Goal: Task Accomplishment & Management: Use online tool/utility

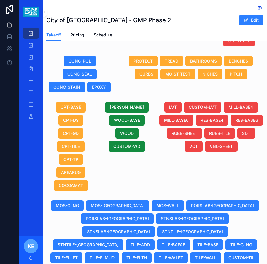
scroll to position [415, 0]
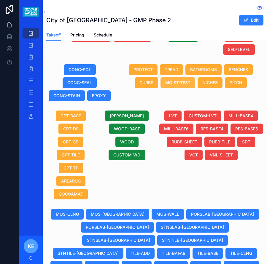
click at [175, 86] on span "MOIST-TEST" at bounding box center [177, 83] width 25 height 6
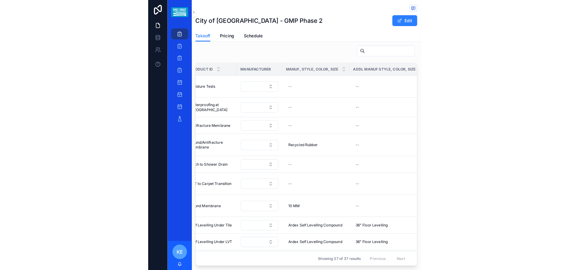
scroll to position [0, 271]
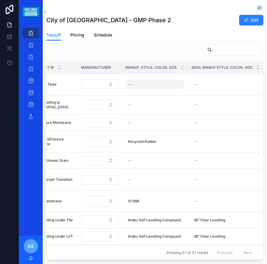
click at [133, 84] on div "--" at bounding box center [154, 84] width 59 height 9
type input "**********"
click button "scrollable content" at bounding box center [199, 91] width 7 height 7
click at [140, 83] on span "For carpet" at bounding box center [136, 84] width 17 height 5
click at [140, 92] on input "**********" at bounding box center [156, 92] width 56 height 8
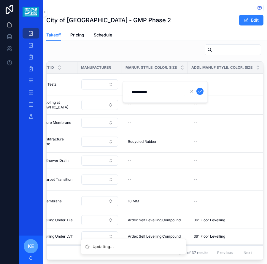
click at [140, 92] on input "**********" at bounding box center [156, 92] width 56 height 8
click at [142, 92] on input "**********" at bounding box center [156, 92] width 56 height 8
type input "**********"
click button "scrollable content" at bounding box center [199, 91] width 7 height 7
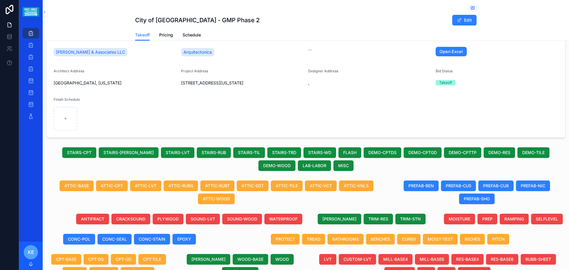
scroll to position [0, 0]
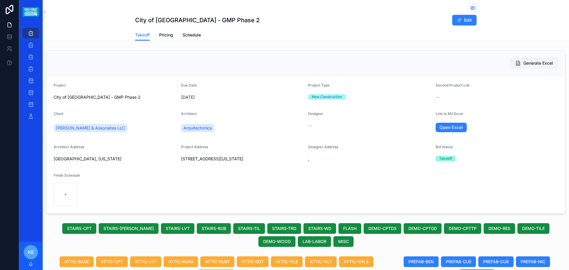
click at [266, 59] on button "Generate Excel" at bounding box center [534, 63] width 48 height 11
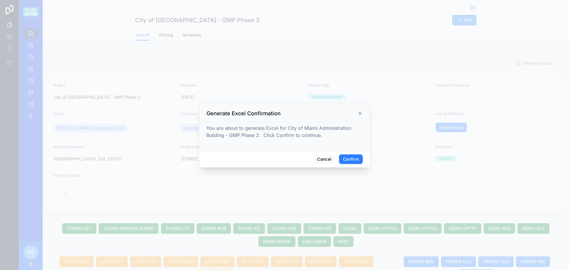
click at [266, 116] on icon at bounding box center [360, 113] width 5 height 5
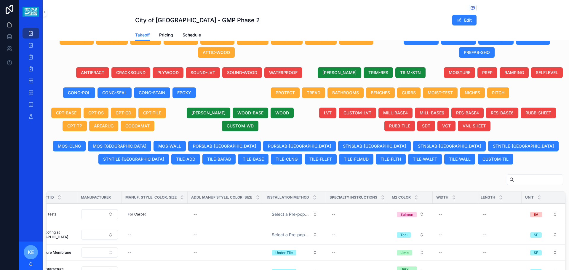
scroll to position [267, 0]
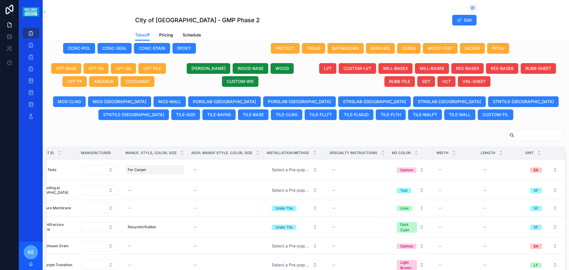
click at [148, 175] on div "For Carpet For Carpet" at bounding box center [154, 169] width 59 height 9
type input "**********"
click button "scrollable content" at bounding box center [199, 183] width 7 height 7
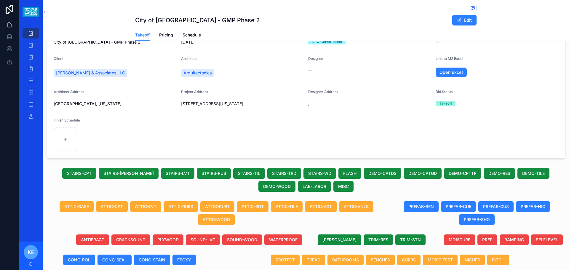
scroll to position [0, 0]
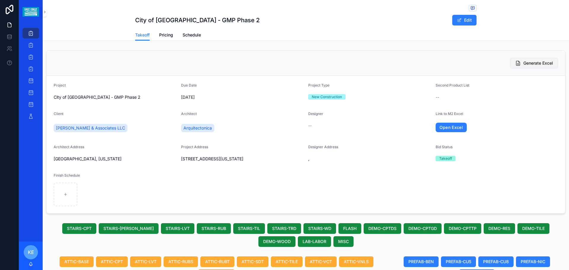
click at [266, 63] on span "Generate Excel" at bounding box center [538, 63] width 30 height 6
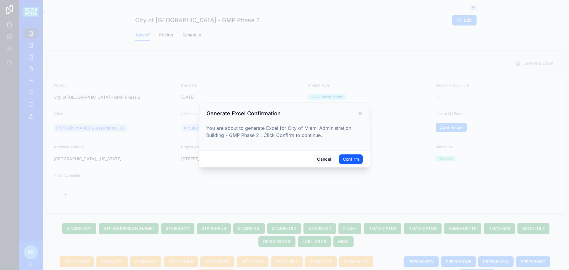
click at [266, 161] on button "Confirm" at bounding box center [351, 158] width 24 height 9
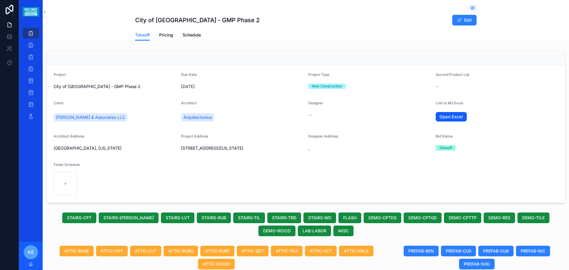
click at [266, 115] on link "Open Excel" at bounding box center [451, 116] width 31 height 9
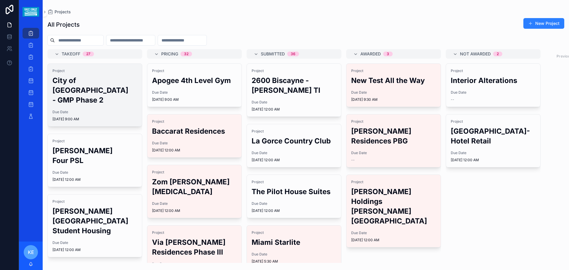
click at [94, 121] on div "Due Date [DATE] 9:00 AM" at bounding box center [94, 116] width 85 height 12
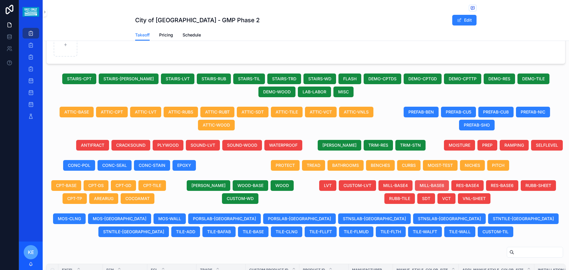
scroll to position [148, 0]
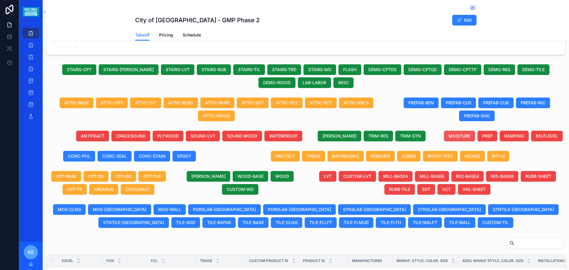
click at [453, 139] on span "MOISTURE" at bounding box center [460, 136] width 22 height 6
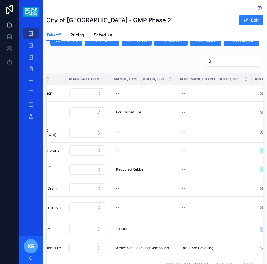
scroll to position [641, 0]
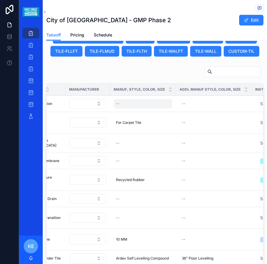
click at [123, 103] on div "--" at bounding box center [142, 103] width 59 height 9
type input "**********"
click at [123, 103] on div "--" at bounding box center [142, 103] width 59 height 9
type input "**********"
click button "scrollable content" at bounding box center [187, 110] width 7 height 7
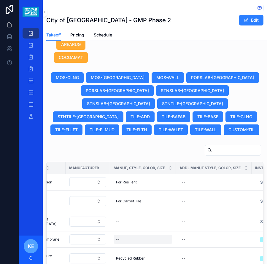
scroll to position [552, 0]
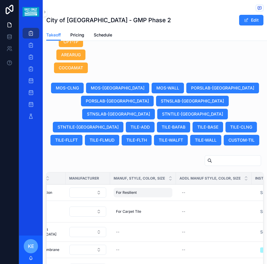
click at [142, 192] on div "For Resilient For Resilient" at bounding box center [142, 192] width 59 height 9
type input "**********"
click button "scrollable content" at bounding box center [187, 199] width 7 height 7
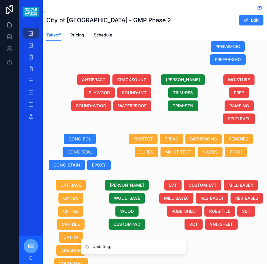
scroll to position [344, 0]
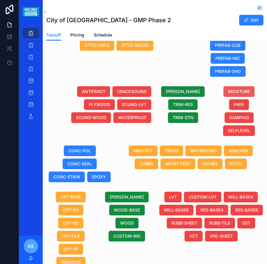
click at [246, 97] on button "MOISTURE" at bounding box center [238, 91] width 31 height 11
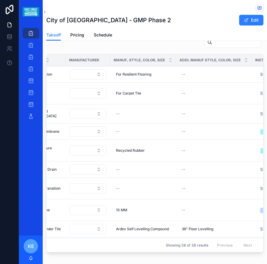
scroll to position [670, 0]
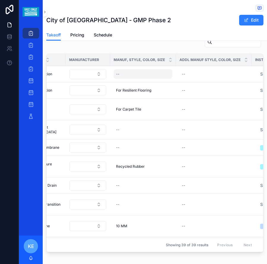
click at [119, 75] on div "--" at bounding box center [142, 73] width 59 height 9
type input "********"
click button "scrollable content" at bounding box center [187, 80] width 7 height 7
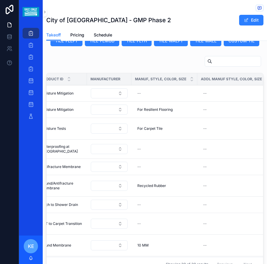
scroll to position [641, 0]
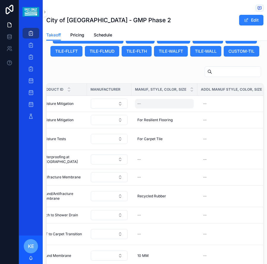
click at [140, 105] on div "--" at bounding box center [164, 103] width 59 height 9
click at [155, 150] on td "--" at bounding box center [164, 159] width 66 height 19
click at [144, 99] on div "--" at bounding box center [164, 103] width 59 height 9
click at [206, 107] on button "scrollable content" at bounding box center [209, 110] width 7 height 7
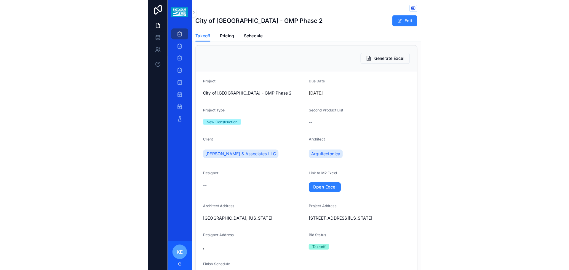
scroll to position [0, 0]
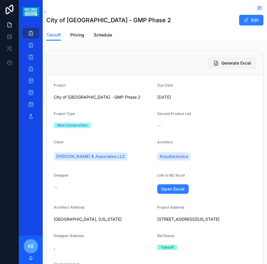
click at [224, 62] on span "Generate Excel" at bounding box center [236, 63] width 30 height 6
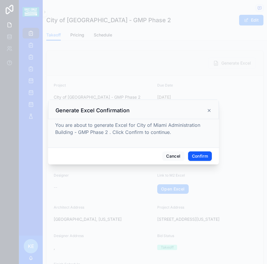
click at [201, 154] on button "Confirm" at bounding box center [200, 155] width 24 height 9
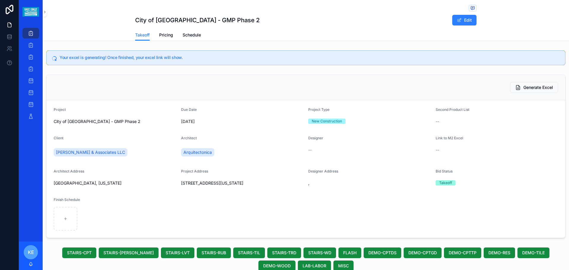
scroll to position [0, 368]
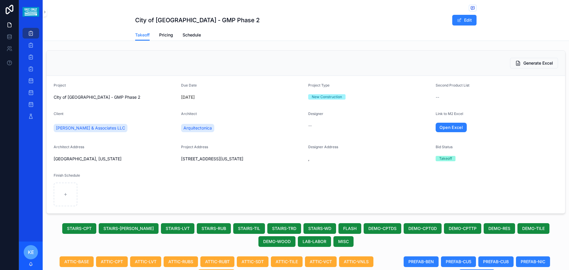
click at [441, 123] on link "Open Excel" at bounding box center [451, 127] width 31 height 9
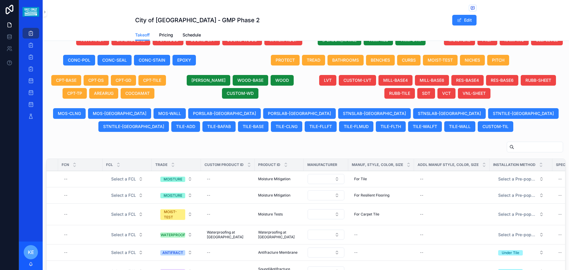
scroll to position [286, 0]
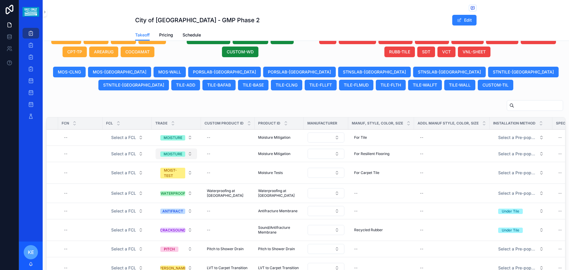
click at [190, 159] on button "MOISTURE" at bounding box center [176, 153] width 41 height 11
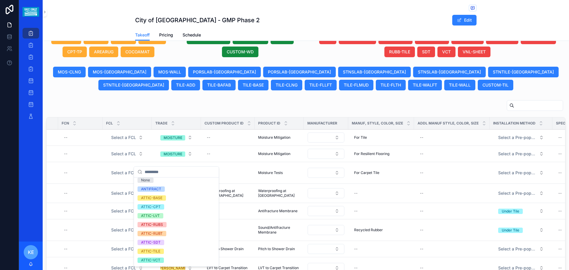
scroll to position [0, 0]
click at [161, 175] on input "scrollable content" at bounding box center [180, 172] width 71 height 11
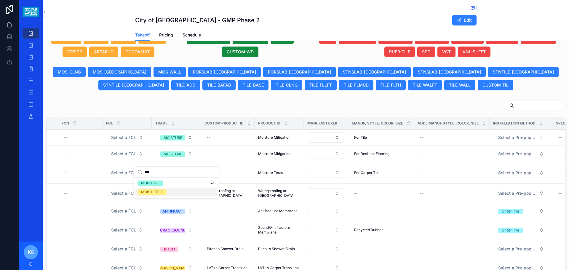
type input "***"
click at [156, 192] on div "MOIST-TEST" at bounding box center [152, 191] width 22 height 5
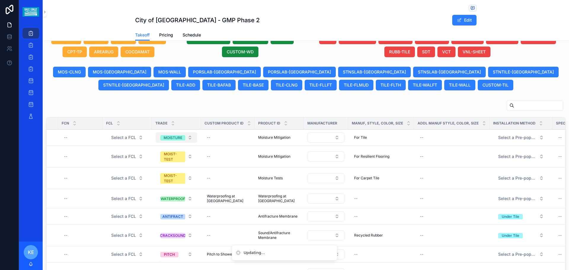
click at [191, 143] on button "MOISTURE" at bounding box center [176, 137] width 41 height 11
click at [167, 152] on td "MOIST-TEST" at bounding box center [176, 157] width 49 height 22
click at [184, 140] on span "MOISTURE" at bounding box center [172, 137] width 25 height 5
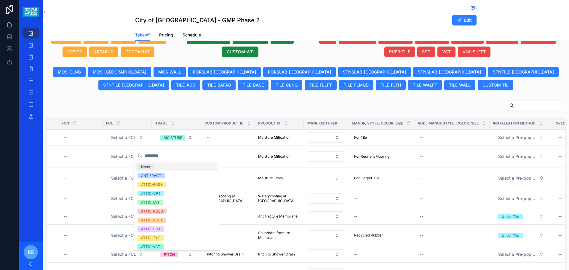
click at [158, 154] on input "scrollable content" at bounding box center [180, 155] width 71 height 11
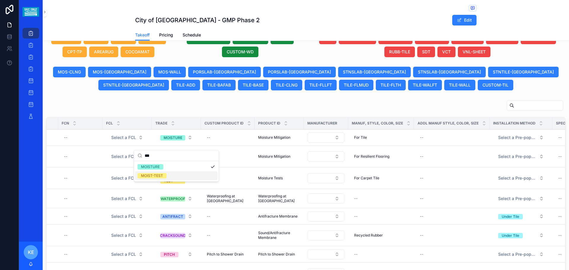
type input "***"
click at [160, 176] on div "MOIST-TEST" at bounding box center [152, 175] width 22 height 5
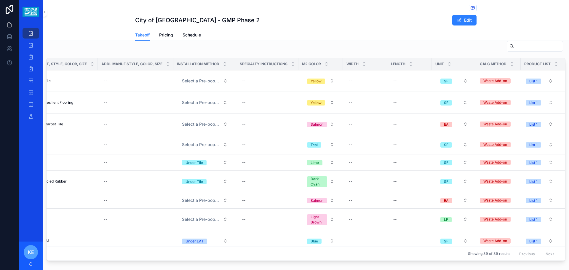
scroll to position [0, 368]
click at [321, 108] on button "Yellow" at bounding box center [320, 102] width 37 height 11
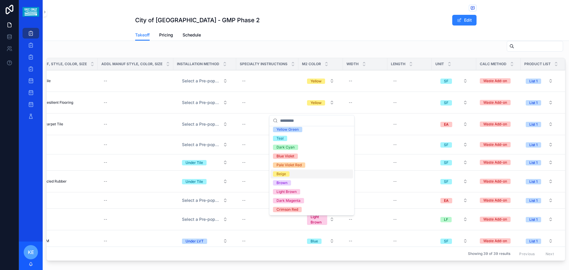
scroll to position [41, 0]
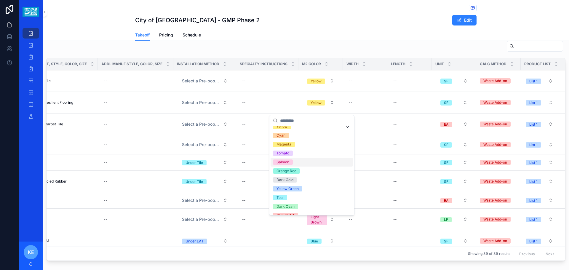
click at [285, 164] on div "Salmon" at bounding box center [282, 161] width 13 height 5
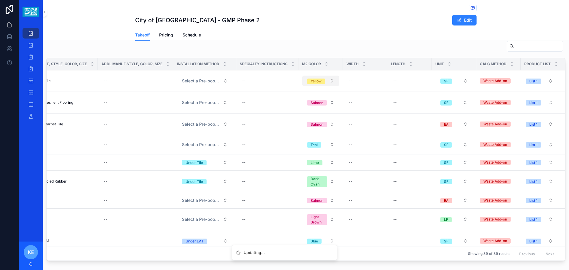
click at [321, 86] on button "Yellow" at bounding box center [320, 81] width 37 height 11
click at [281, 181] on td "--" at bounding box center [267, 182] width 62 height 22
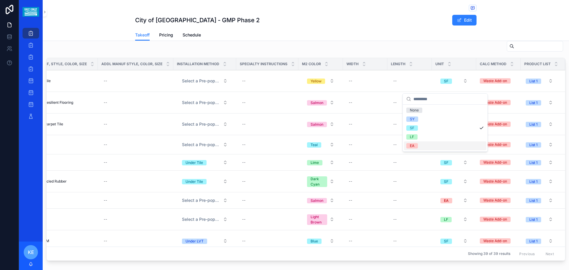
click at [411, 145] on div "EA" at bounding box center [412, 145] width 4 height 5
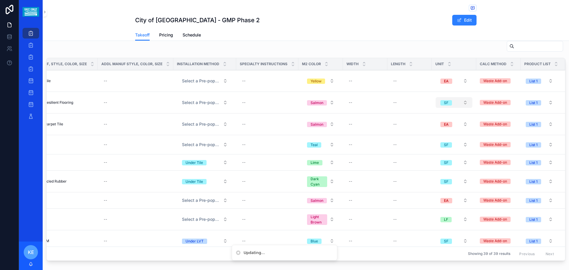
click at [457, 107] on button "SF" at bounding box center [454, 102] width 37 height 11
click at [414, 168] on div "EA" at bounding box center [412, 167] width 4 height 5
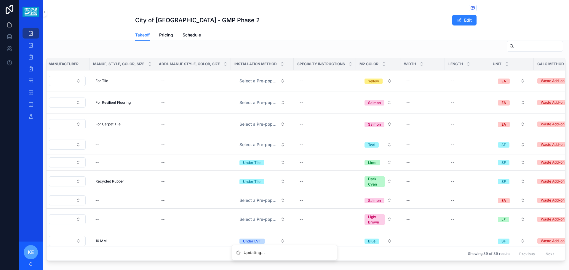
scroll to position [0, 358]
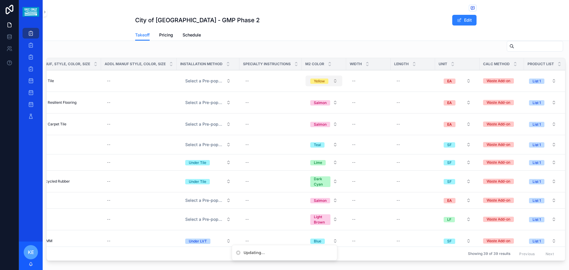
click at [332, 86] on button "Yellow" at bounding box center [323, 81] width 37 height 11
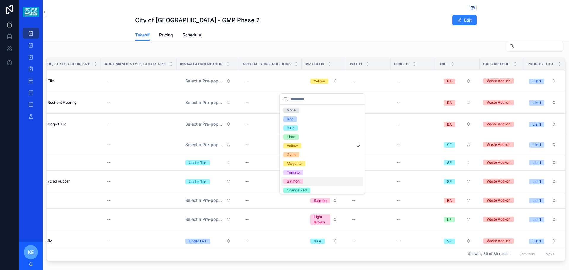
click at [296, 181] on div "Salmon" at bounding box center [293, 181] width 13 height 5
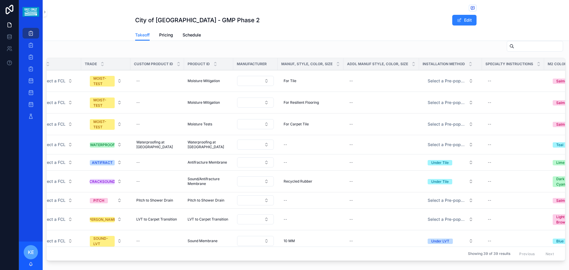
scroll to position [0, 0]
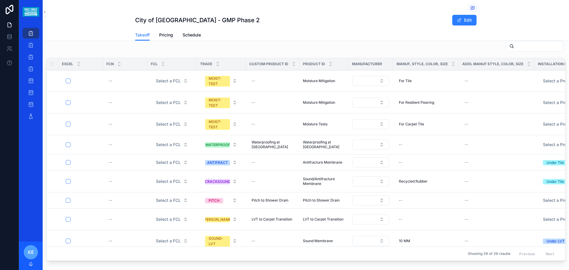
click at [65, 108] on td "scrollable content" at bounding box center [80, 103] width 44 height 22
click at [69, 83] on button "scrollable content" at bounding box center [68, 81] width 5 height 5
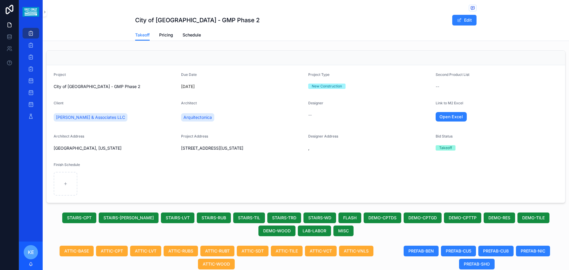
click at [496, 58] on div "scrollable content" at bounding box center [306, 58] width 519 height 15
click at [472, 7] on icon "scrollable content" at bounding box center [473, 8] width 4 height 3
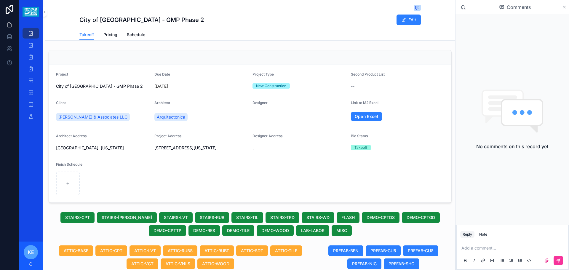
click at [564, 8] on icon "scrollable content" at bounding box center [564, 7] width 4 height 5
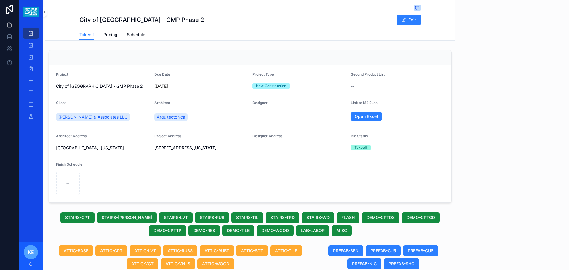
click at [426, 61] on div "scrollable content" at bounding box center [250, 57] width 402 height 15
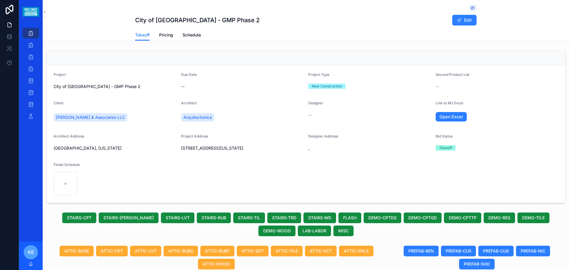
click at [426, 61] on div "scrollable content" at bounding box center [306, 58] width 519 height 15
click at [484, 61] on div "scrollable content" at bounding box center [306, 58] width 519 height 15
click at [484, 58] on div "scrollable content" at bounding box center [306, 58] width 504 height 0
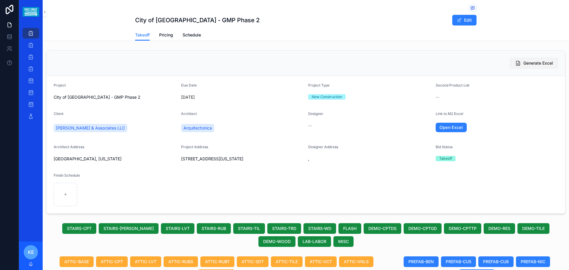
click at [527, 61] on span "Generate Excel" at bounding box center [538, 63] width 30 height 6
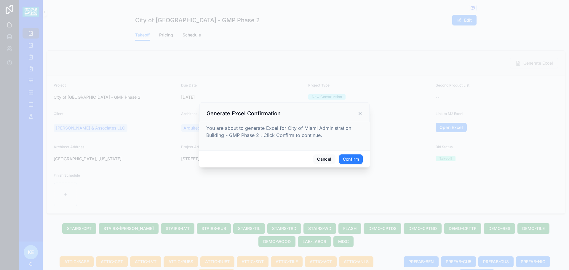
click at [352, 161] on button "Confirm" at bounding box center [351, 158] width 24 height 9
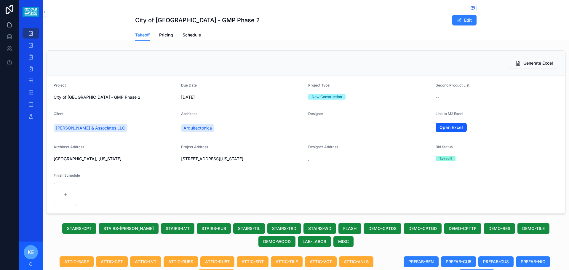
click at [447, 127] on link "Open Excel" at bounding box center [451, 127] width 31 height 9
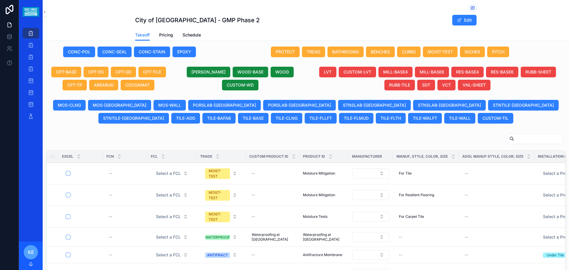
scroll to position [286, 0]
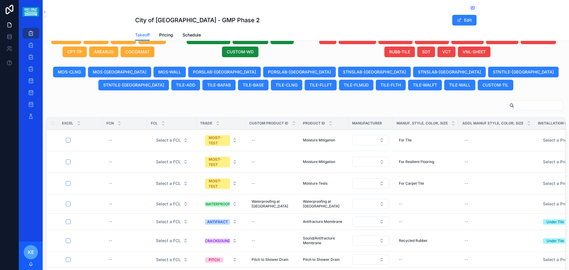
drag, startPoint x: 331, startPoint y: 166, endPoint x: 535, endPoint y: 159, distance: 204.0
click at [0, 0] on span "View Details" at bounding box center [0, 0] width 0 height 0
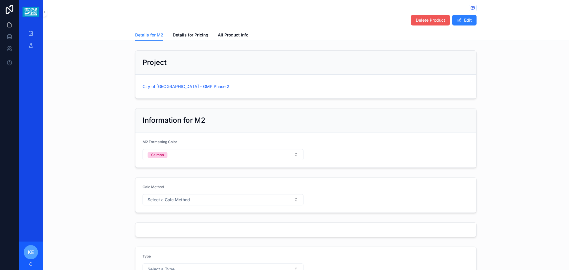
click at [434, 21] on span "Delete Product" at bounding box center [430, 20] width 29 height 6
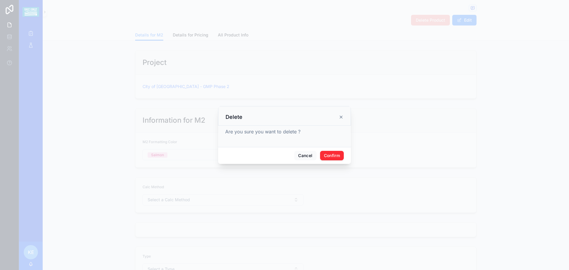
click at [338, 155] on button "Confirm" at bounding box center [332, 155] width 24 height 9
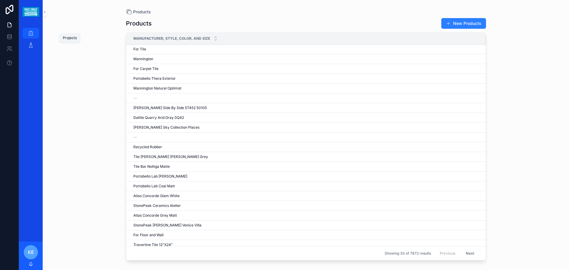
click at [28, 31] on icon "scrollable content" at bounding box center [31, 33] width 6 height 6
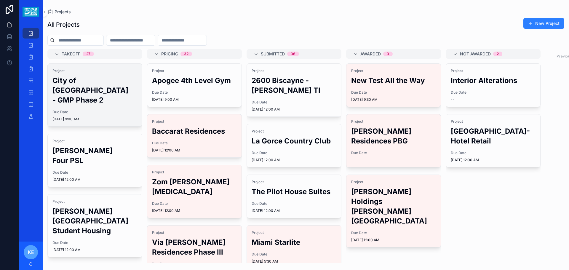
click at [92, 105] on h2 "City of [GEOGRAPHIC_DATA] - GMP Phase 2" at bounding box center [94, 90] width 85 height 29
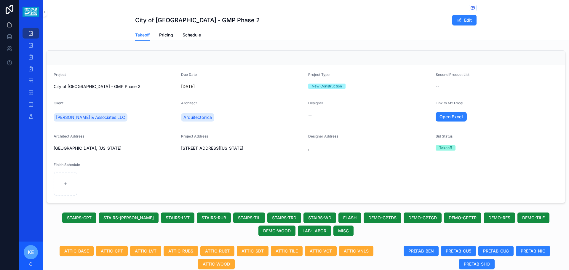
scroll to position [327, 0]
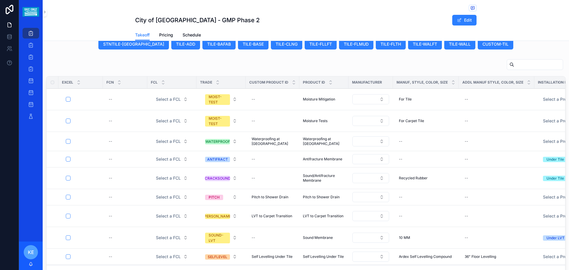
click at [0, 0] on button "View Details" at bounding box center [0, 0] width 0 height 0
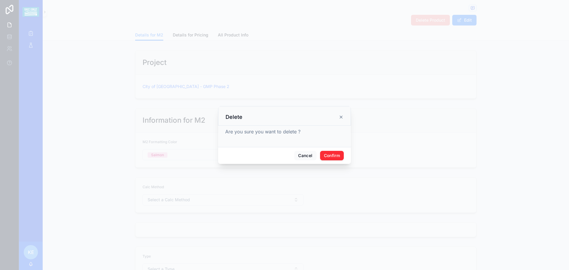
click at [329, 156] on button "Confirm" at bounding box center [332, 155] width 24 height 9
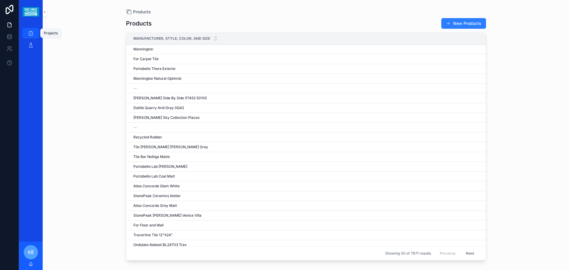
click at [29, 31] on icon "scrollable content" at bounding box center [31, 33] width 6 height 6
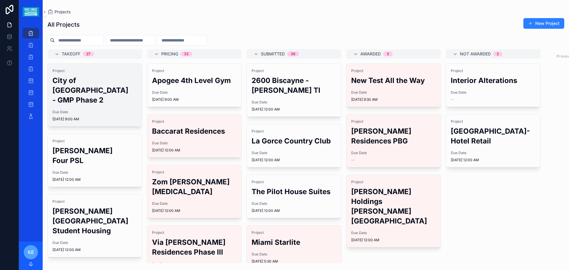
click at [84, 119] on div "Project City of [GEOGRAPHIC_DATA] - GMP Phase 2 Due Date [DATE] 9:00 AM" at bounding box center [95, 95] width 94 height 63
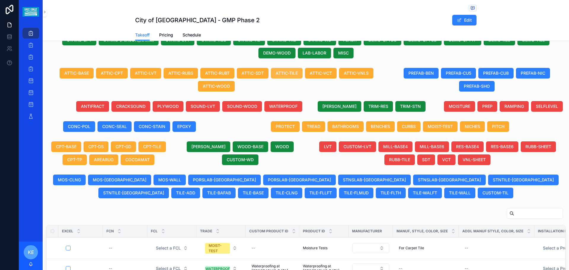
scroll to position [178, 0]
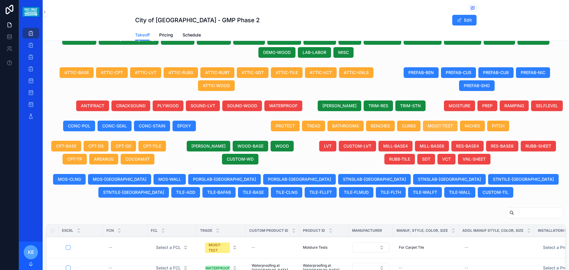
click at [444, 129] on span "MOIST-TEST" at bounding box center [440, 126] width 25 height 6
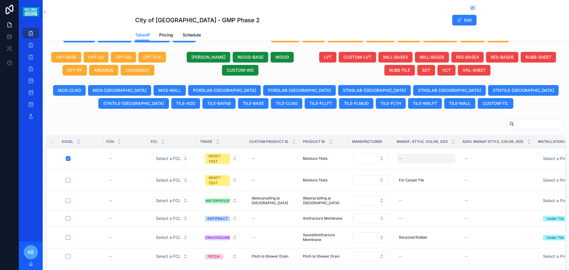
click at [416, 163] on div "--" at bounding box center [425, 158] width 59 height 9
type input "**********"
click button "scrollable content" at bounding box center [470, 172] width 7 height 7
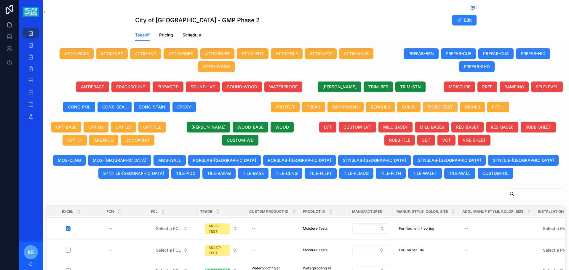
click at [438, 104] on span "MOIST-TEST" at bounding box center [440, 107] width 25 height 6
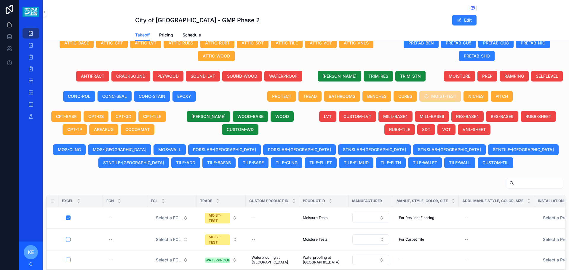
scroll to position [278, 0]
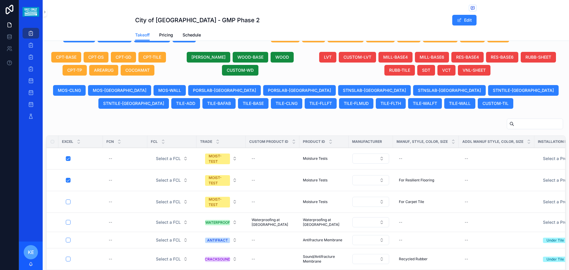
click at [404, 163] on div "--" at bounding box center [425, 158] width 59 height 9
type input "**"
click at [404, 163] on div "--" at bounding box center [425, 158] width 59 height 9
type input "********"
click button "scrollable content" at bounding box center [470, 172] width 7 height 7
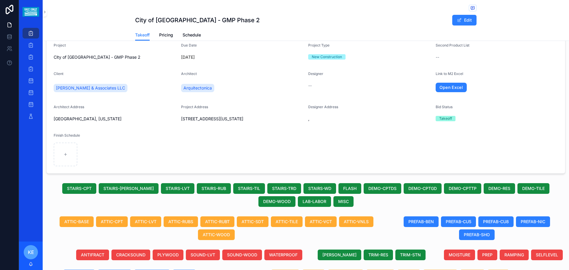
scroll to position [0, 0]
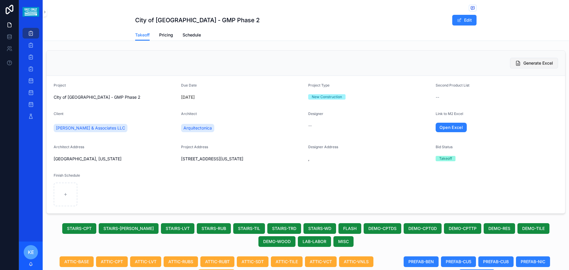
click at [531, 62] on span "Generate Excel" at bounding box center [538, 63] width 30 height 6
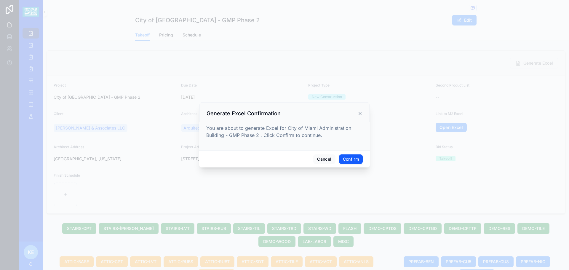
click at [356, 160] on button "Confirm" at bounding box center [351, 158] width 24 height 9
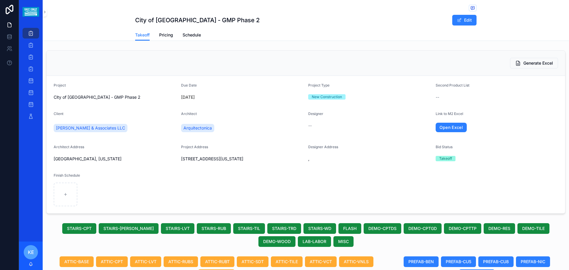
click at [442, 129] on link "Open Excel" at bounding box center [451, 127] width 31 height 9
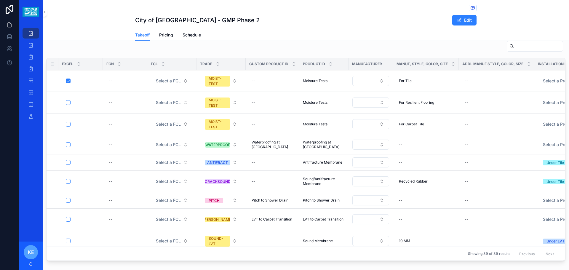
click at [321, 89] on td "Moisture Tests Moisture Tests" at bounding box center [323, 81] width 49 height 22
click at [328, 83] on div "Moisture Tests Moisture Tests" at bounding box center [324, 81] width 42 height 5
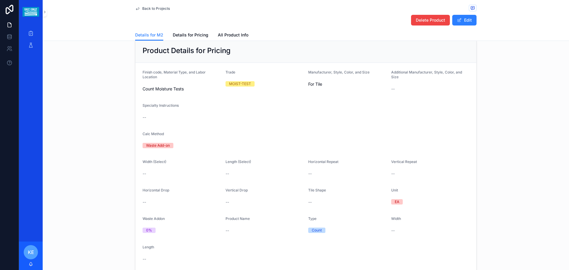
scroll to position [563, 0]
click at [321, 83] on span "For Tile" at bounding box center [347, 84] width 78 height 6
click at [320, 85] on span "For Tile" at bounding box center [347, 84] width 78 height 6
drag, startPoint x: 320, startPoint y: 85, endPoint x: 309, endPoint y: 84, distance: 11.0
click at [309, 84] on span "For Tile" at bounding box center [347, 84] width 78 height 6
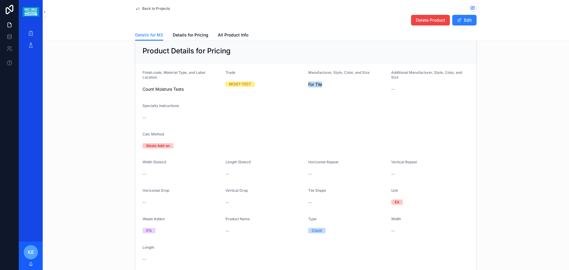
copy span "For Tile"
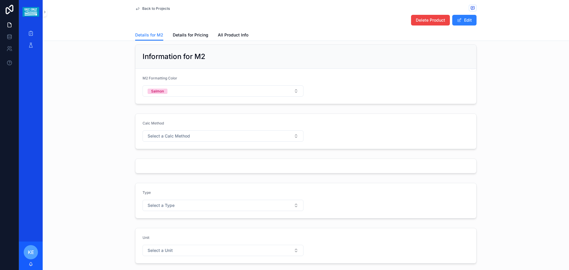
scroll to position [0, 0]
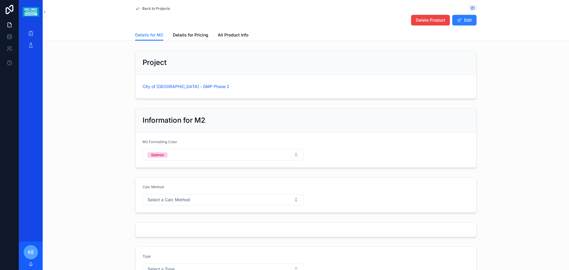
click at [174, 83] on div "City of [GEOGRAPHIC_DATA] - GMP Phase 2" at bounding box center [306, 86] width 327 height 9
click at [175, 84] on span "City of [GEOGRAPHIC_DATA] - GMP Phase 2" at bounding box center [186, 87] width 87 height 6
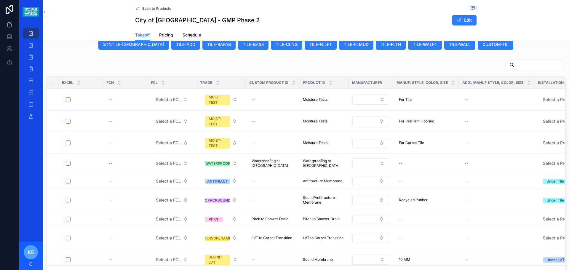
scroll to position [327, 0]
click at [258, 104] on div "--" at bounding box center [272, 99] width 47 height 9
type input "**********"
click button "scrollable content" at bounding box center [324, 113] width 7 height 7
click at [274, 102] on span "Moisture Test For Tile" at bounding box center [270, 99] width 36 height 5
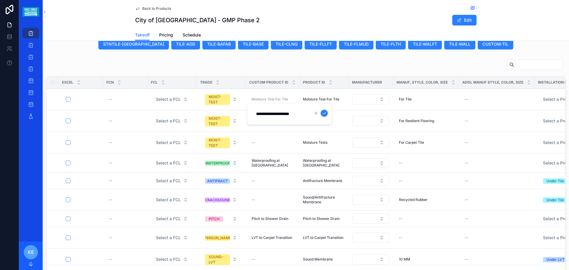
click at [282, 115] on input "**********" at bounding box center [280, 114] width 56 height 8
type input "**********"
click button "scrollable content" at bounding box center [324, 113] width 7 height 7
click at [257, 126] on div "--" at bounding box center [272, 120] width 47 height 9
type input "*"
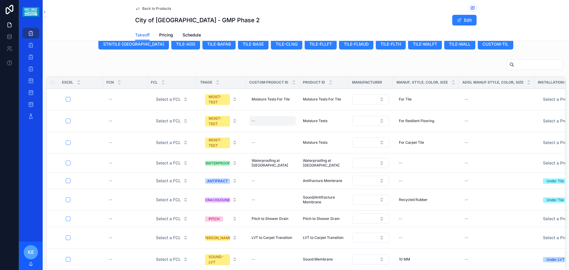
click at [257, 126] on div "--" at bounding box center [272, 120] width 47 height 9
type input "**********"
click at [257, 126] on div "--" at bounding box center [272, 120] width 47 height 9
type input "**********"
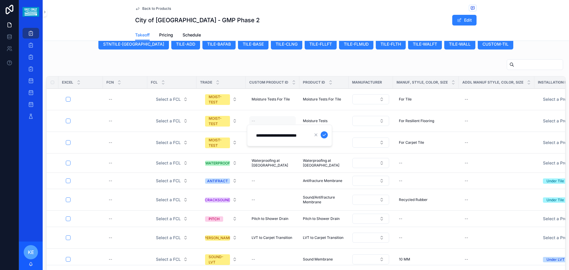
scroll to position [0, 3]
click button "scrollable content" at bounding box center [324, 134] width 7 height 7
click at [273, 124] on span "Moisture Test For Resilient" at bounding box center [273, 120] width 42 height 9
click at [280, 135] on input "**********" at bounding box center [280, 133] width 56 height 8
type input "**********"
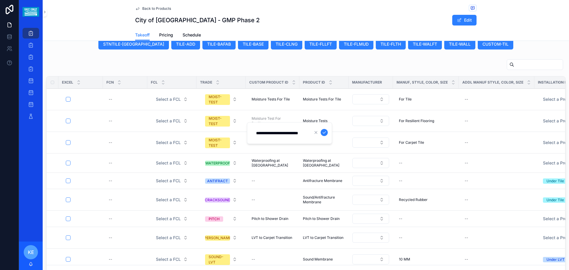
click button "scrollable content" at bounding box center [324, 132] width 7 height 7
click at [411, 105] on div "********" at bounding box center [435, 114] width 85 height 22
click at [410, 104] on div "********" at bounding box center [435, 114] width 85 height 22
drag, startPoint x: 419, startPoint y: 114, endPoint x: 397, endPoint y: 114, distance: 21.3
click at [397, 114] on div "********" at bounding box center [435, 114] width 85 height 22
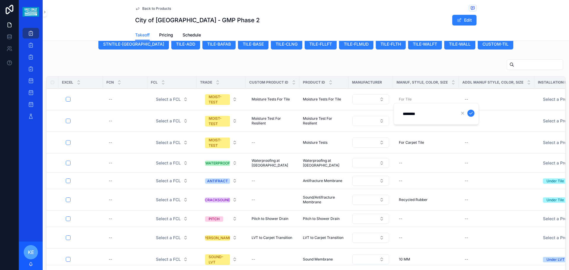
click at [467, 110] on button "scrollable content" at bounding box center [470, 113] width 7 height 7
click at [413, 104] on div "For Tile For Tile" at bounding box center [425, 99] width 59 height 9
drag, startPoint x: 421, startPoint y: 113, endPoint x: 401, endPoint y: 113, distance: 20.5
click at [401, 113] on input "********" at bounding box center [427, 114] width 56 height 8
click button "scrollable content" at bounding box center [470, 113] width 7 height 7
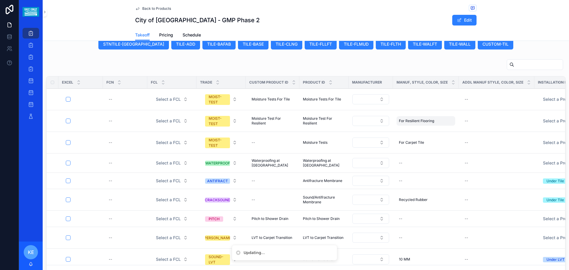
click at [422, 123] on span "For Resilient Flooring" at bounding box center [416, 121] width 35 height 5
click at [435, 129] on div "**********" at bounding box center [435, 135] width 85 height 22
drag, startPoint x: 444, startPoint y: 137, endPoint x: 400, endPoint y: 137, distance: 43.9
click at [400, 137] on input "**********" at bounding box center [427, 135] width 56 height 8
click button "scrollable content" at bounding box center [470, 134] width 7 height 7
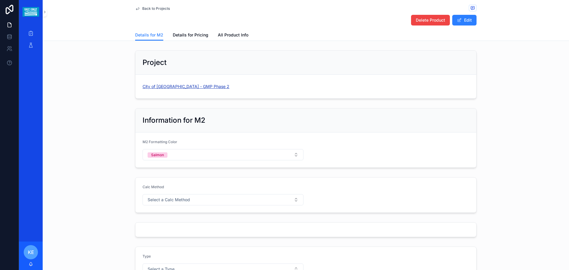
click at [179, 89] on span "City of [GEOGRAPHIC_DATA] - GMP Phase 2" at bounding box center [186, 87] width 87 height 6
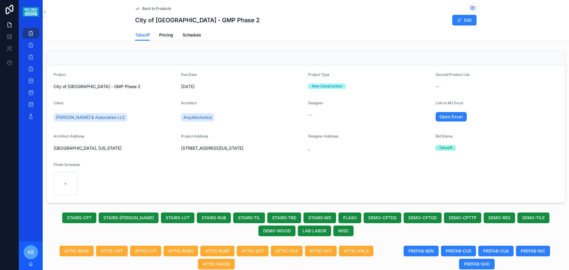
scroll to position [356, 0]
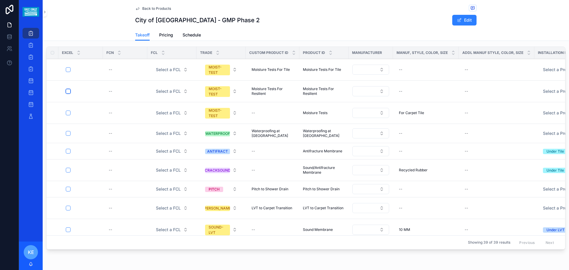
click at [68, 94] on button "scrollable content" at bounding box center [68, 91] width 5 height 5
click at [68, 72] on button "scrollable content" at bounding box center [68, 69] width 5 height 5
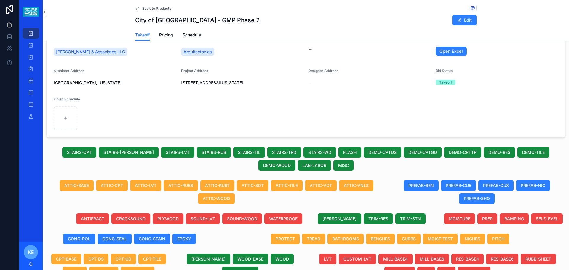
scroll to position [0, 0]
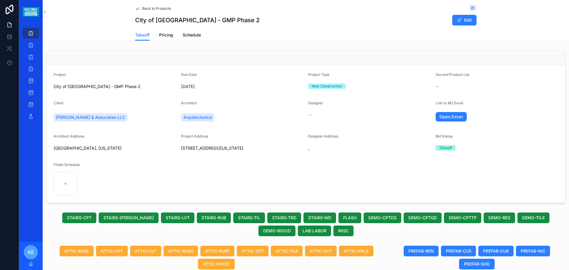
click at [494, 60] on div "scrollable content" at bounding box center [306, 58] width 519 height 15
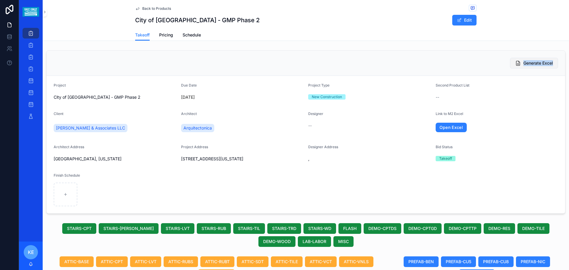
click at [539, 63] on span "Generate Excel" at bounding box center [538, 63] width 30 height 6
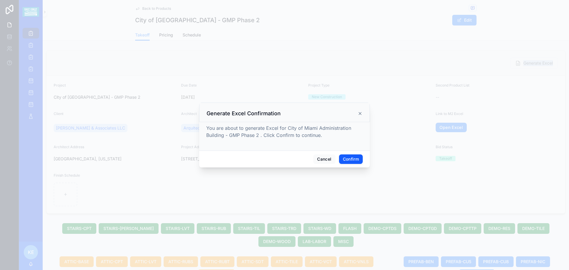
click at [343, 159] on button "Confirm" at bounding box center [351, 158] width 24 height 9
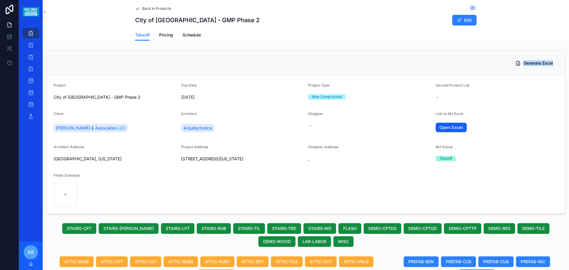
click at [452, 128] on link "Open Excel" at bounding box center [451, 127] width 31 height 9
